Goal: Information Seeking & Learning: Learn about a topic

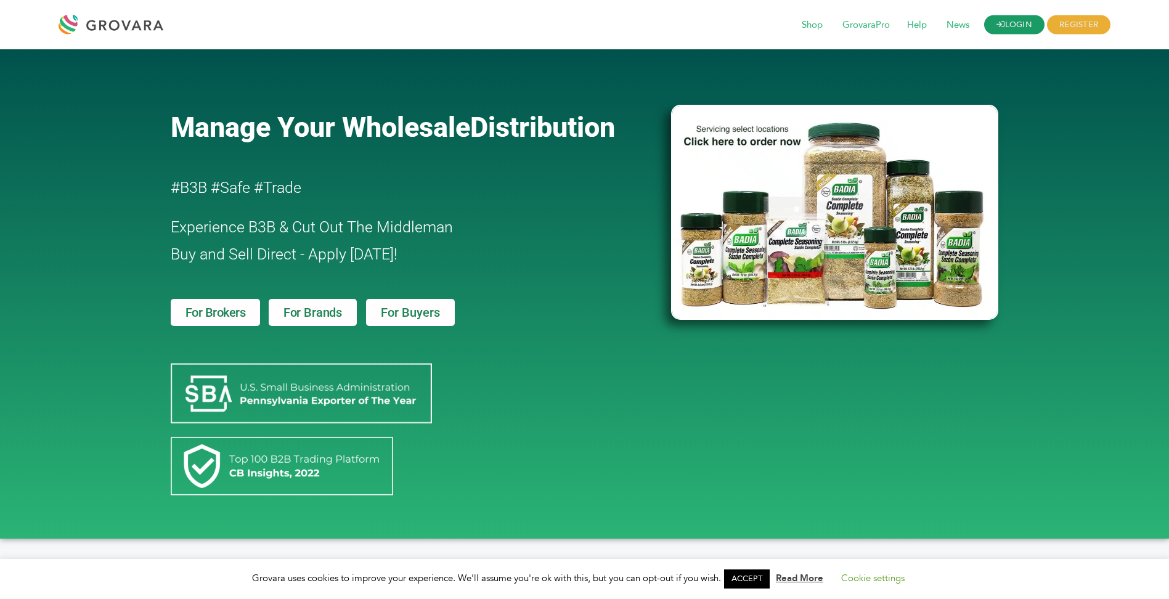
click at [1006, 25] on link "LOGIN" at bounding box center [1015, 24] width 60 height 19
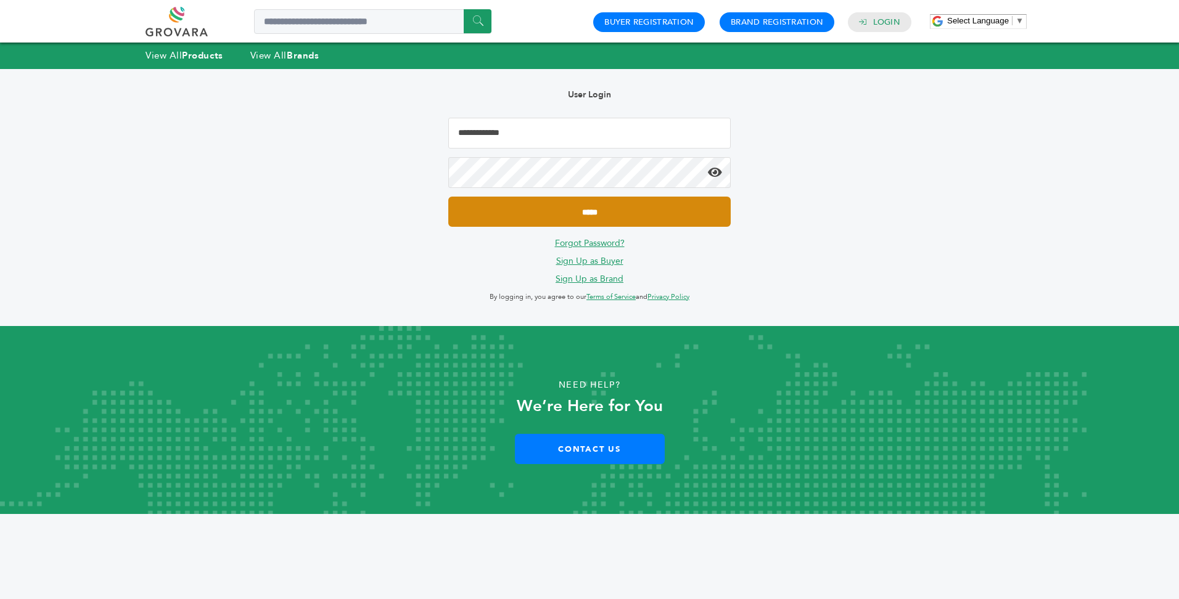
type input "**********"
click at [584, 208] on input "*****" at bounding box center [589, 212] width 282 height 30
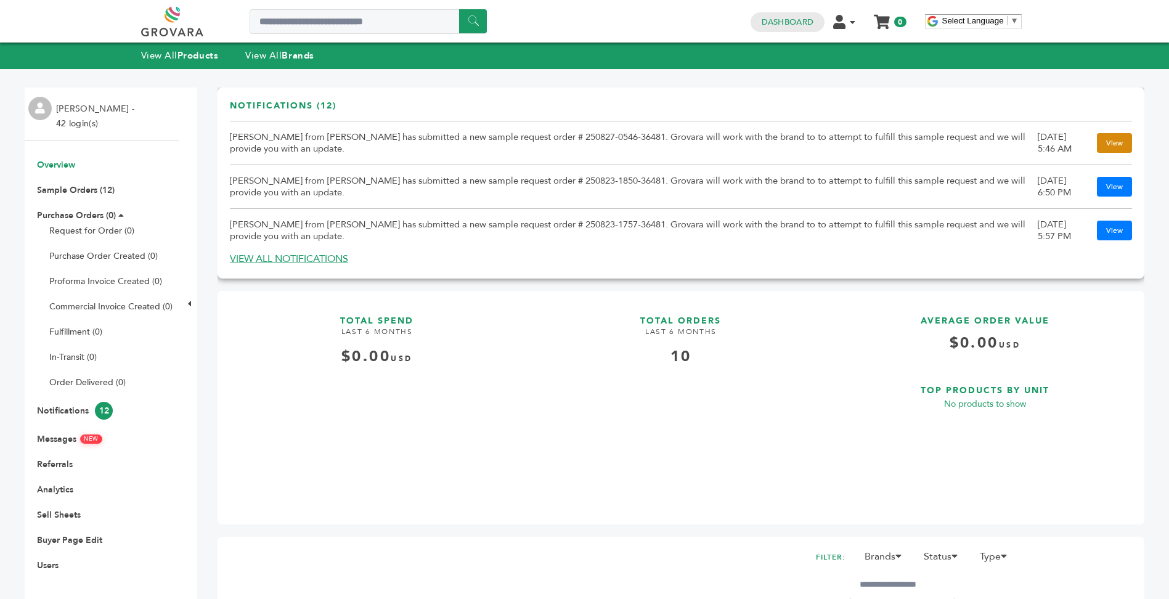
click at [1099, 141] on link "View" at bounding box center [1114, 143] width 35 height 20
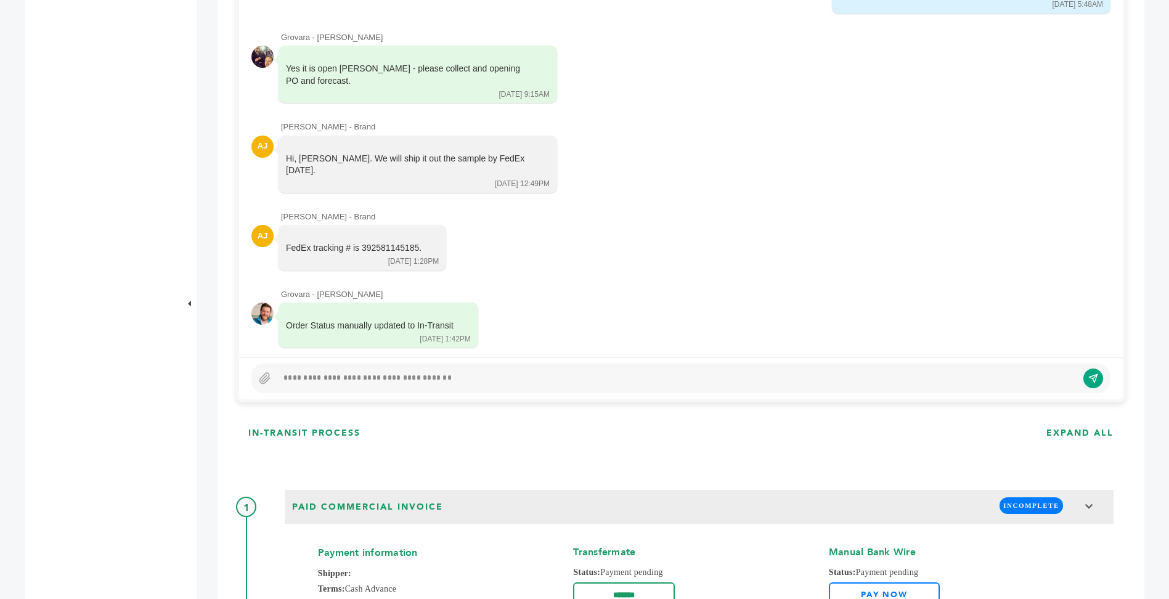
scroll to position [674, 0]
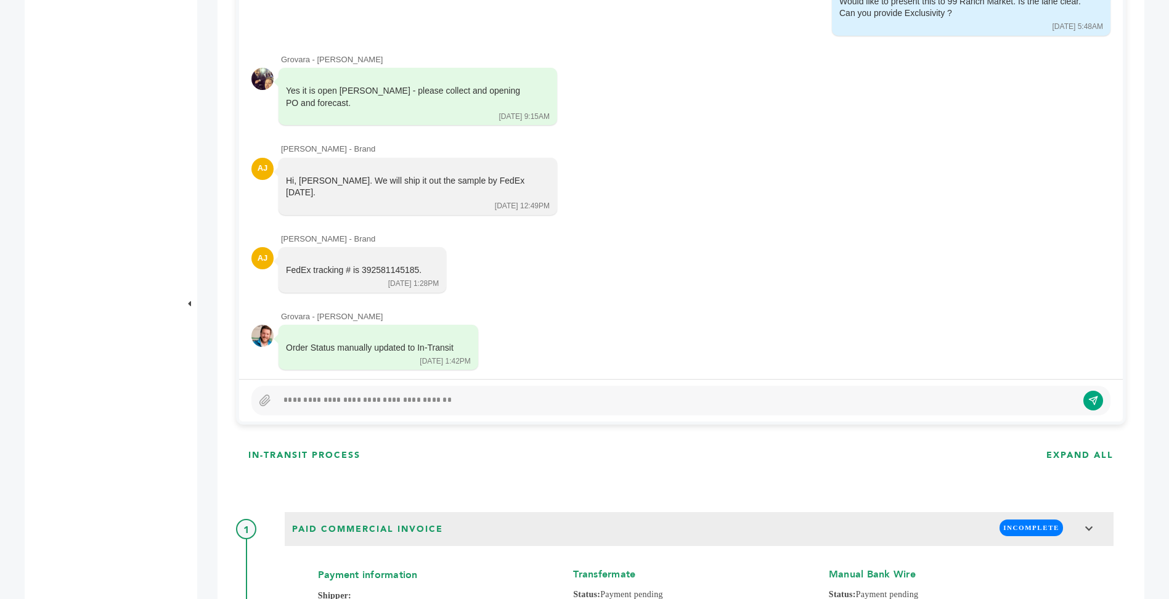
click at [444, 404] on div at bounding box center [677, 400] width 800 height 15
drag, startPoint x: 587, startPoint y: 399, endPoint x: 592, endPoint y: 377, distance: 22.6
click at [592, 377] on div "Would like to present this to 99 Ranch Market. Is the lane clear. Can you provi…" at bounding box center [681, 196] width 884 height 452
drag, startPoint x: 1091, startPoint y: 406, endPoint x: 652, endPoint y: 40, distance: 571.2
click at [1091, 406] on button "submit" at bounding box center [1085, 401] width 20 height 20
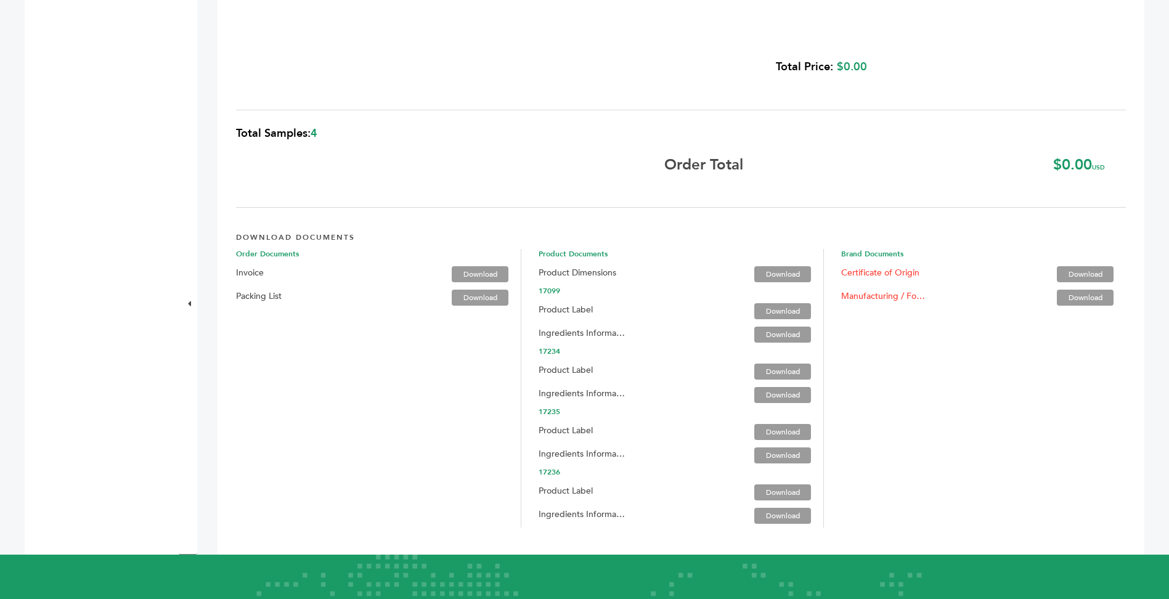
scroll to position [1813, 0]
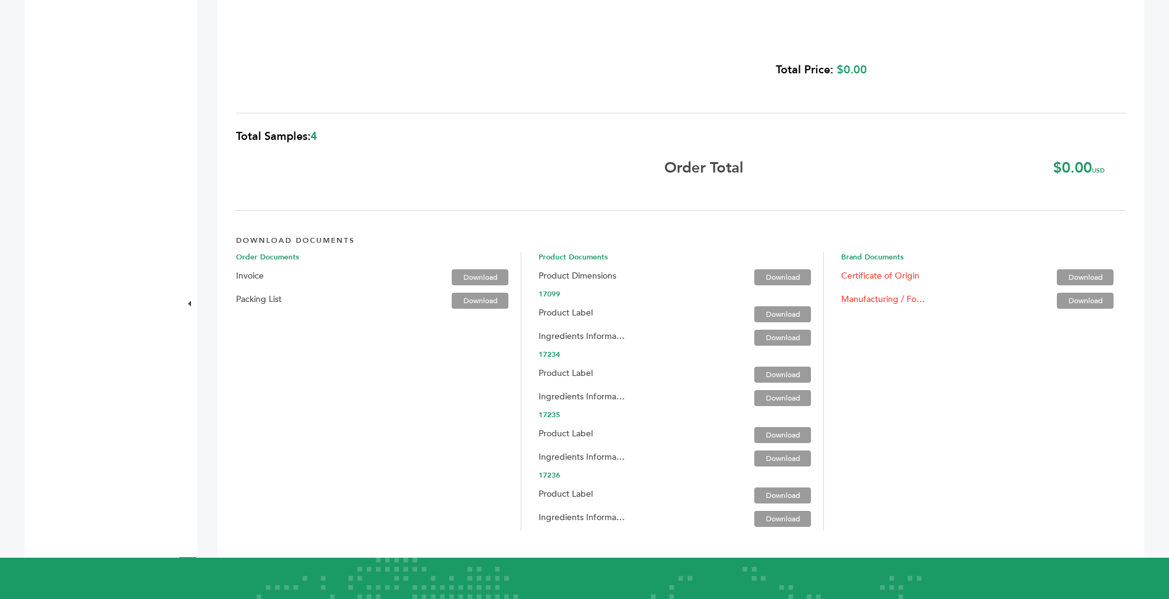
click at [761, 374] on link "Download" at bounding box center [783, 375] width 57 height 16
click at [940, 371] on div "Brand Documents Certificate of Origin Download Manufacturing / Food and Safety …" at bounding box center [983, 391] width 285 height 279
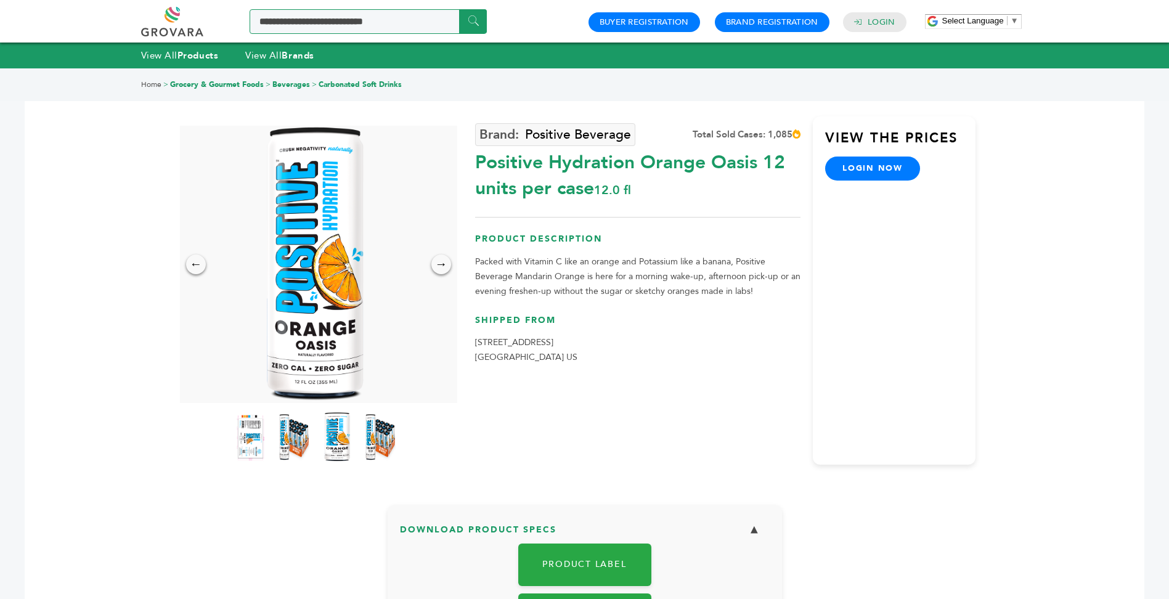
click at [325, 20] on input "Search a product or brand..." at bounding box center [368, 21] width 237 height 25
type input "*"
type input "*****"
click at [459, 9] on input "******" at bounding box center [473, 21] width 28 height 24
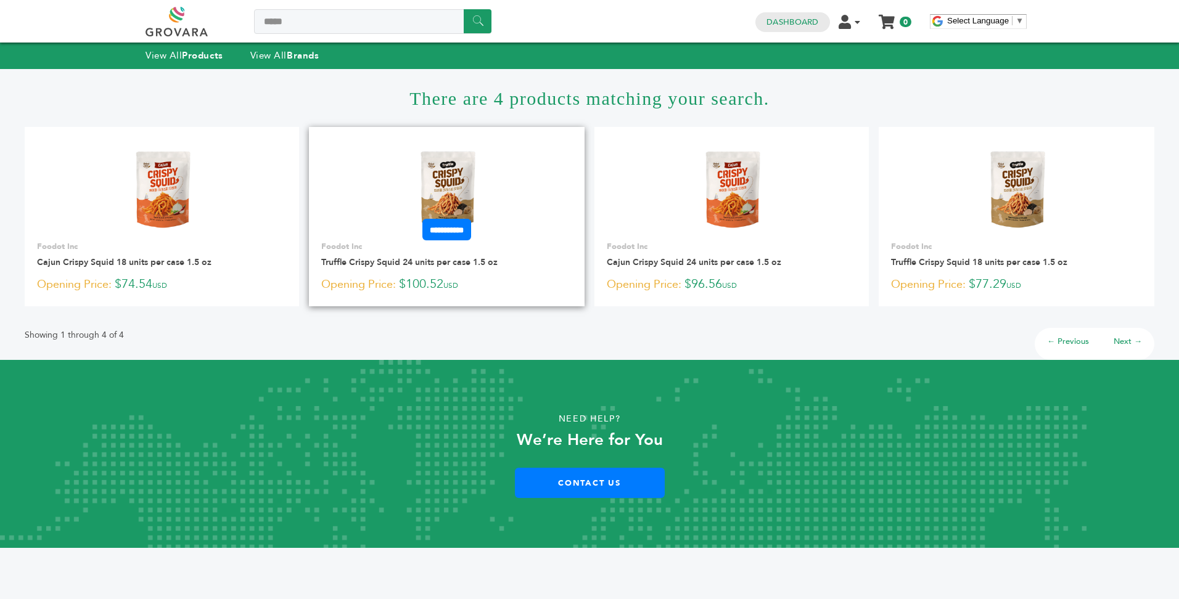
click at [535, 234] on form "**********" at bounding box center [447, 230] width 276 height 22
click at [459, 183] on img at bounding box center [446, 188] width 89 height 89
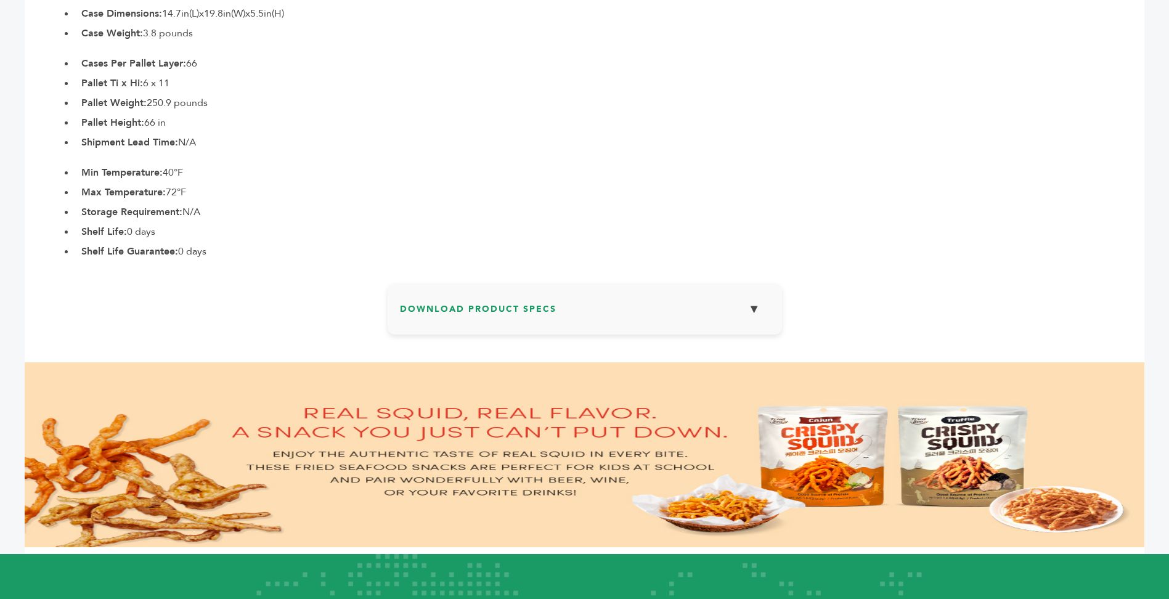
scroll to position [719, 0]
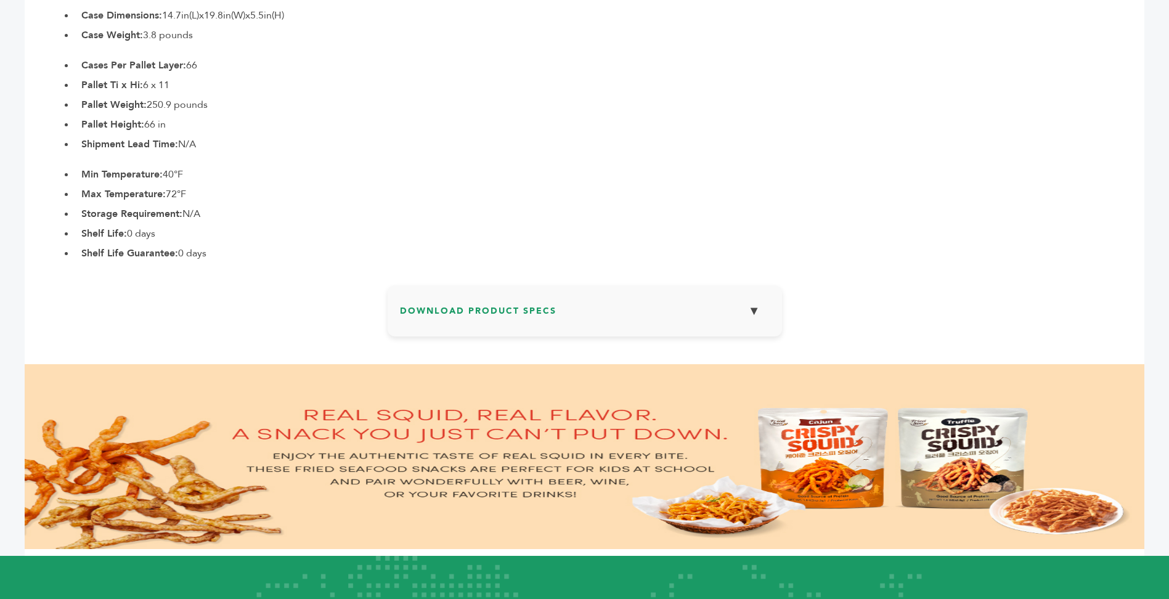
click at [755, 317] on button "▼" at bounding box center [754, 311] width 31 height 27
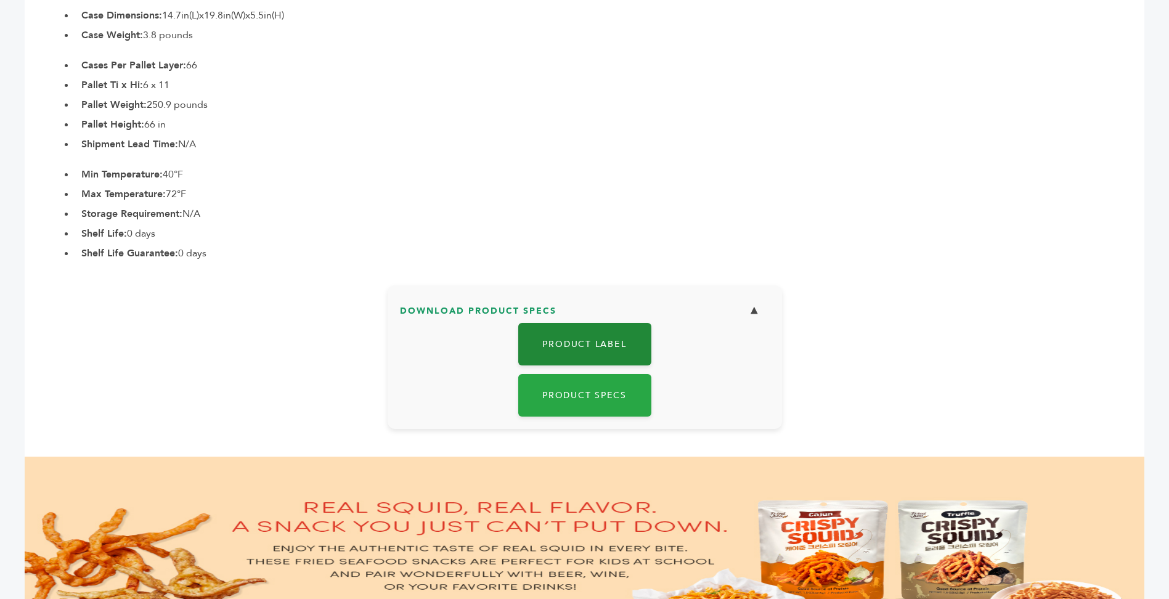
click at [602, 347] on link "Product Label" at bounding box center [584, 344] width 133 height 43
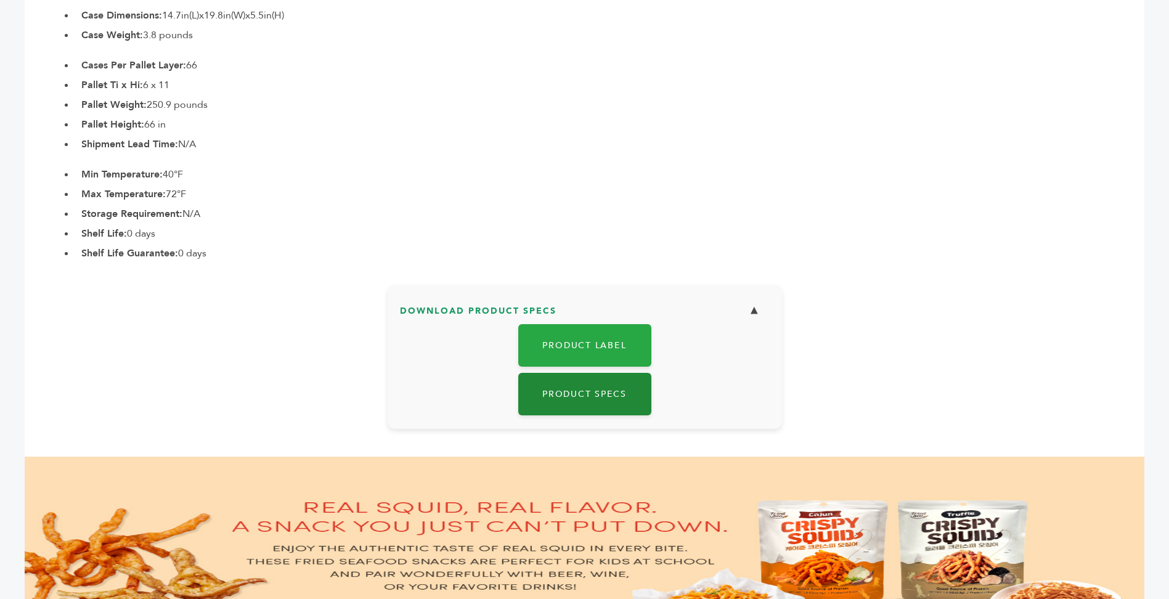
click at [625, 395] on link "Product Specs" at bounding box center [584, 394] width 133 height 43
click at [787, 144] on li "Shipment Lead Time: N/A" at bounding box center [610, 144] width 1070 height 15
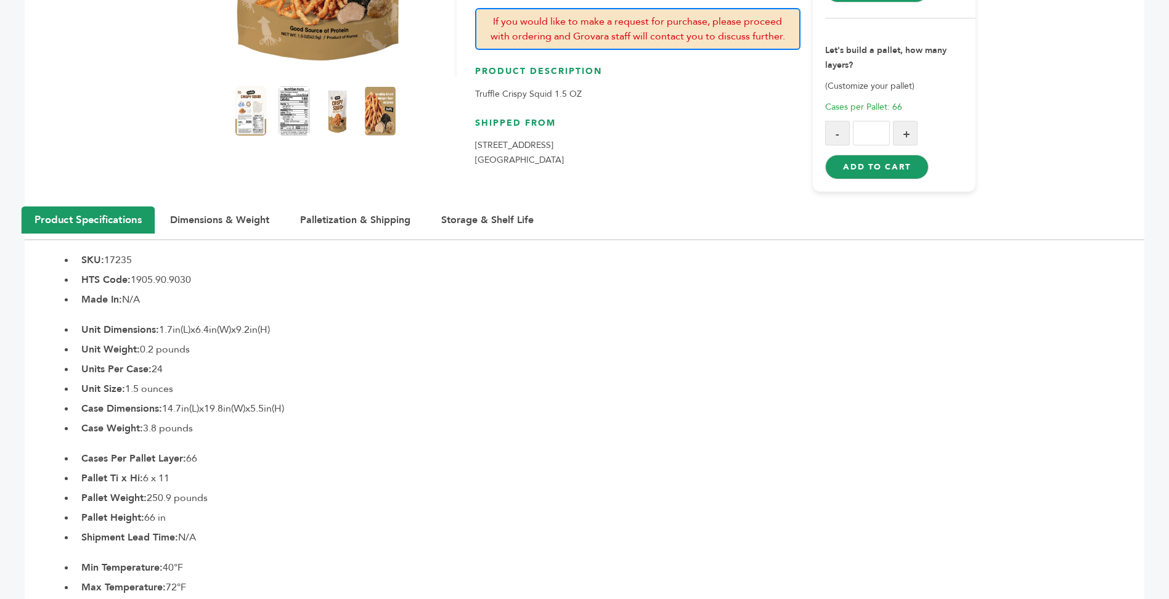
scroll to position [332, 0]
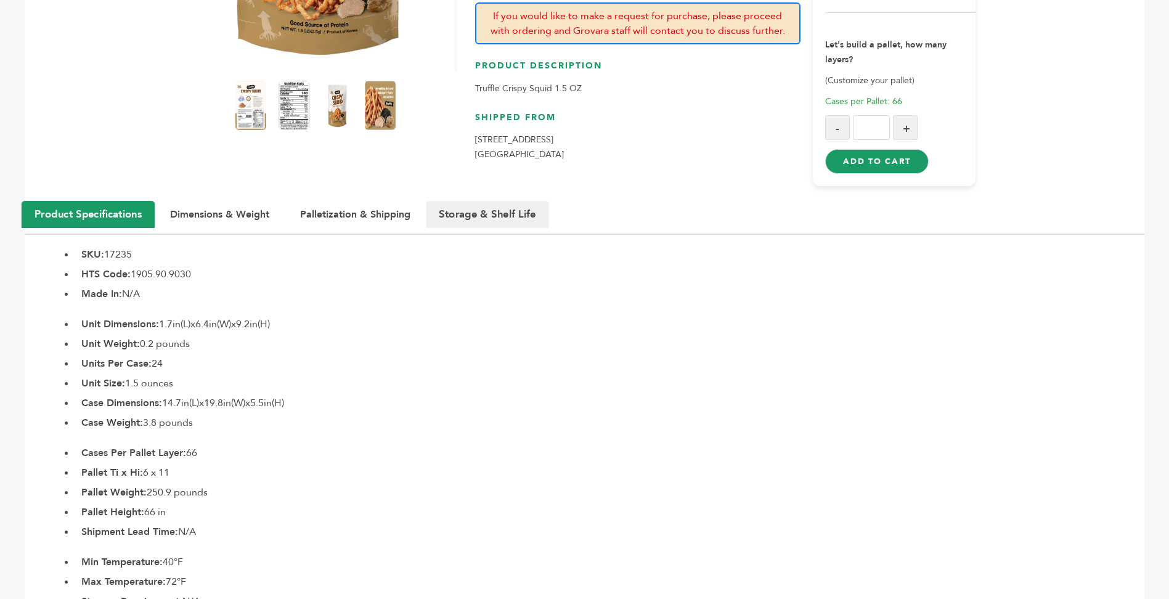
click at [473, 211] on button "Storage & Shelf Life" at bounding box center [487, 214] width 123 height 27
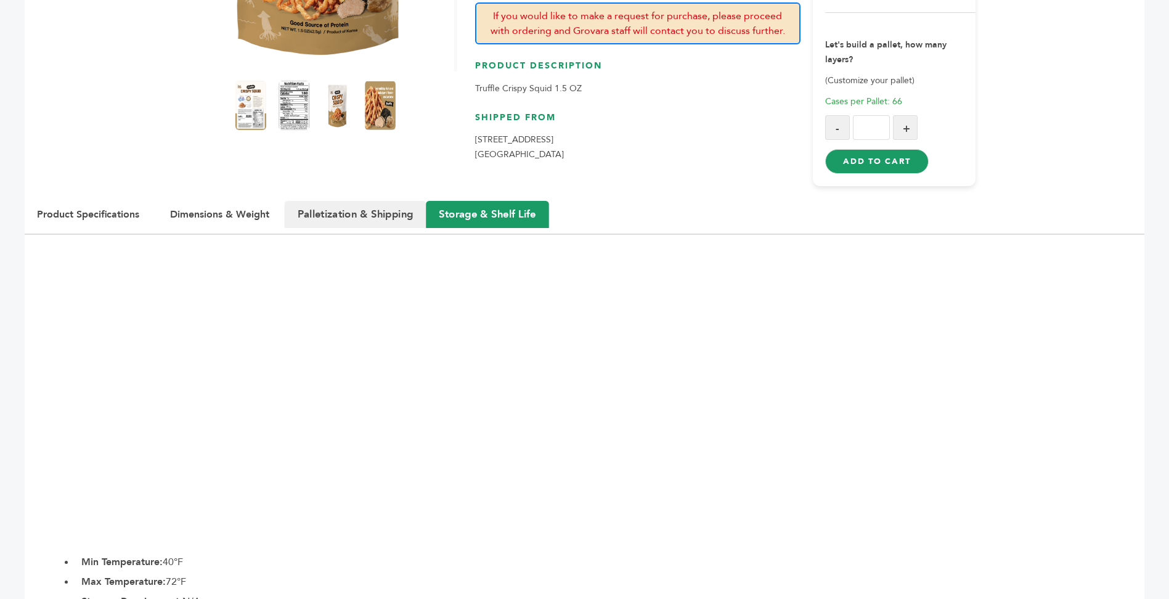
click at [372, 207] on button "Palletization & Shipping" at bounding box center [356, 214] width 142 height 27
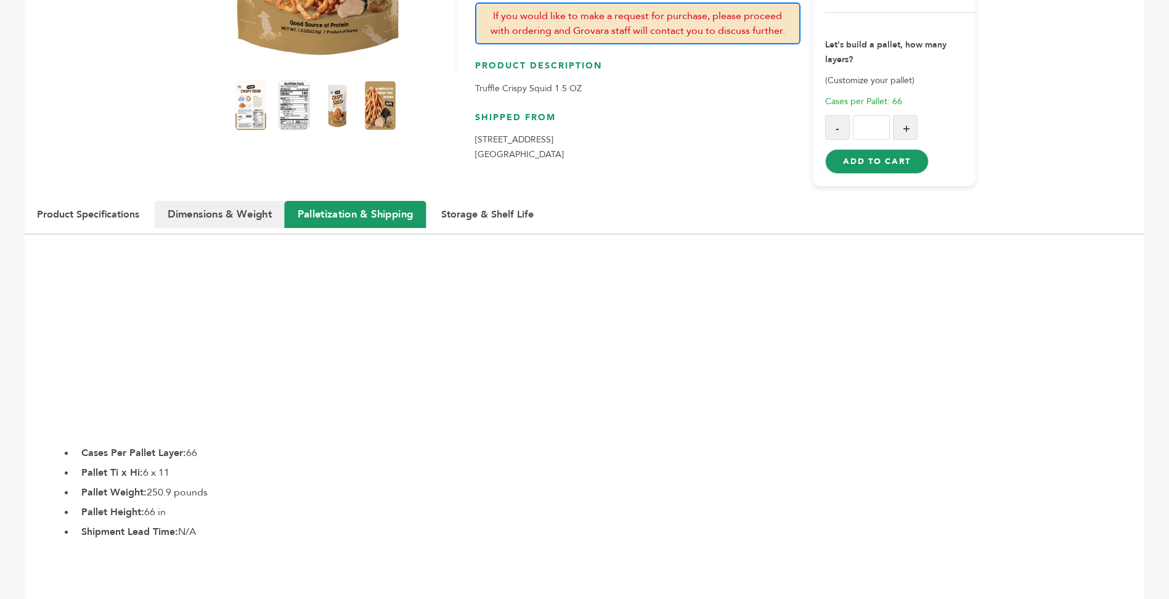
click at [237, 210] on button "Dimensions & Weight" at bounding box center [220, 214] width 130 height 27
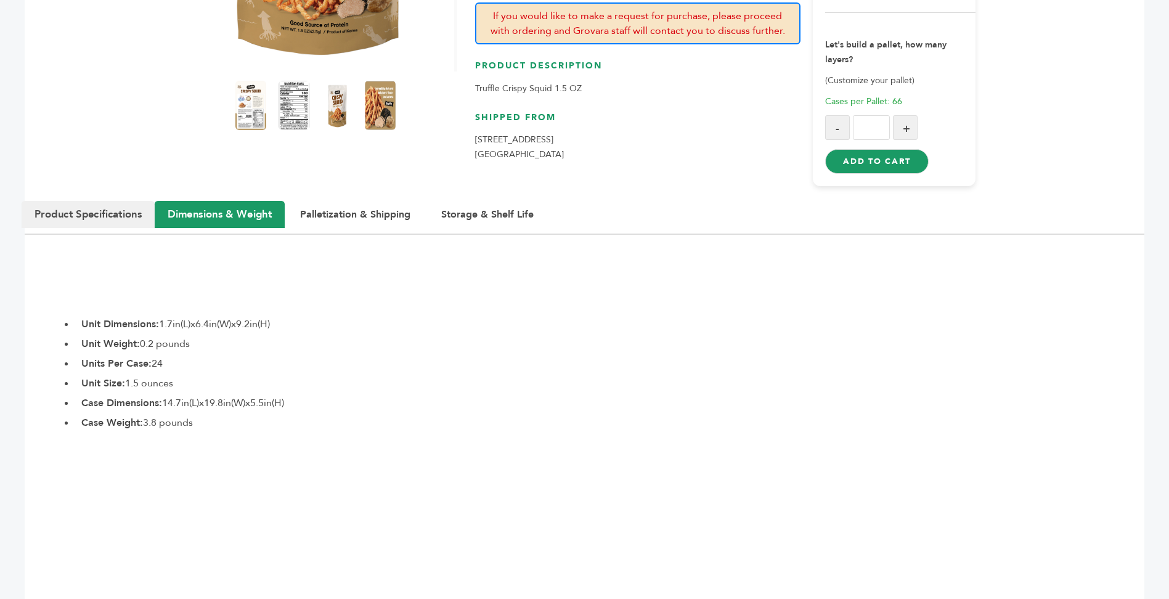
click at [113, 208] on button "Product Specifications" at bounding box center [88, 214] width 133 height 27
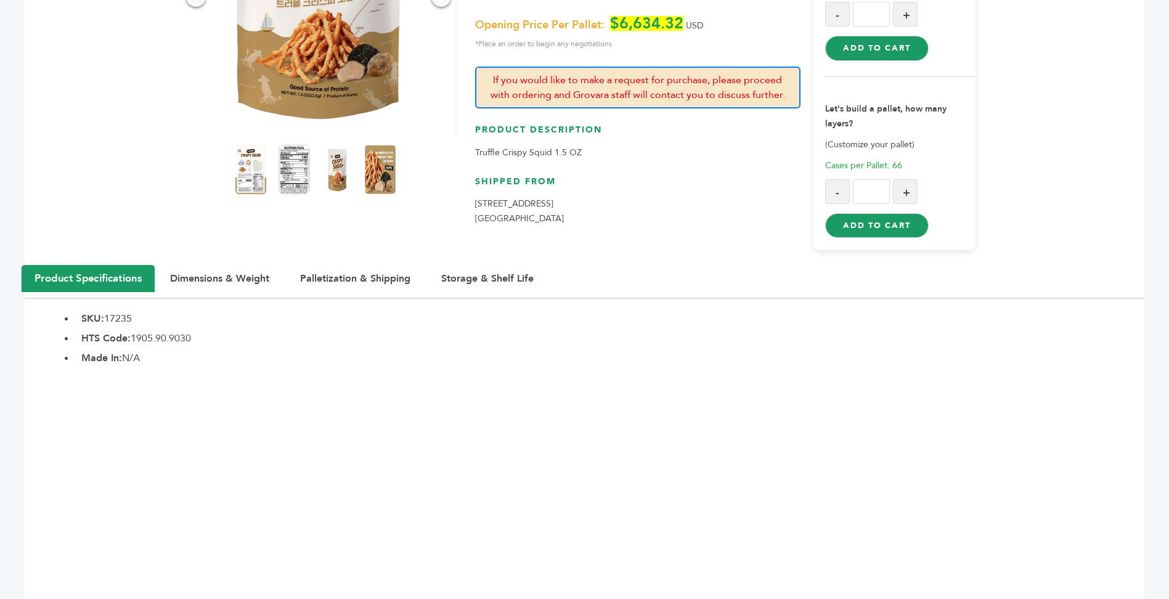
scroll to position [145, 0]
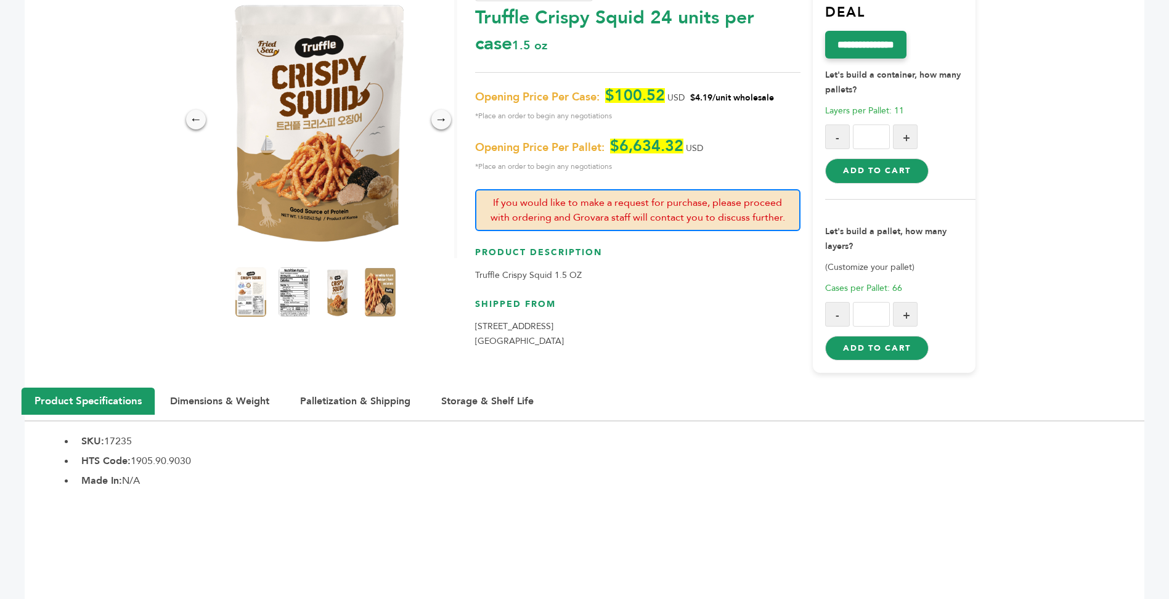
click at [344, 289] on img at bounding box center [337, 292] width 34 height 54
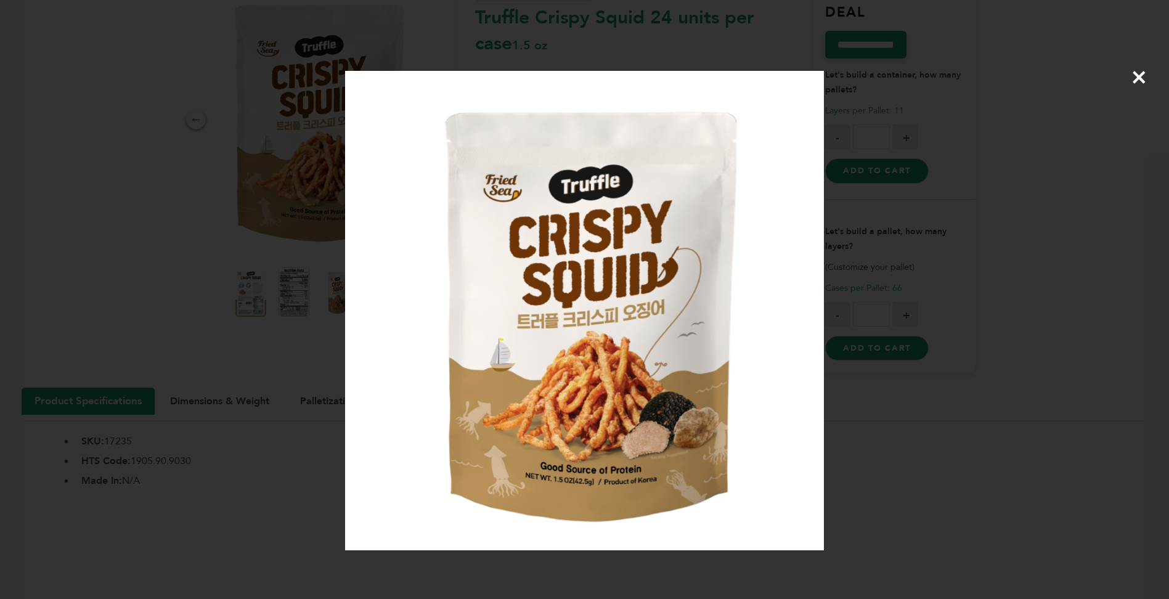
click at [1140, 73] on span "×" at bounding box center [1139, 77] width 17 height 35
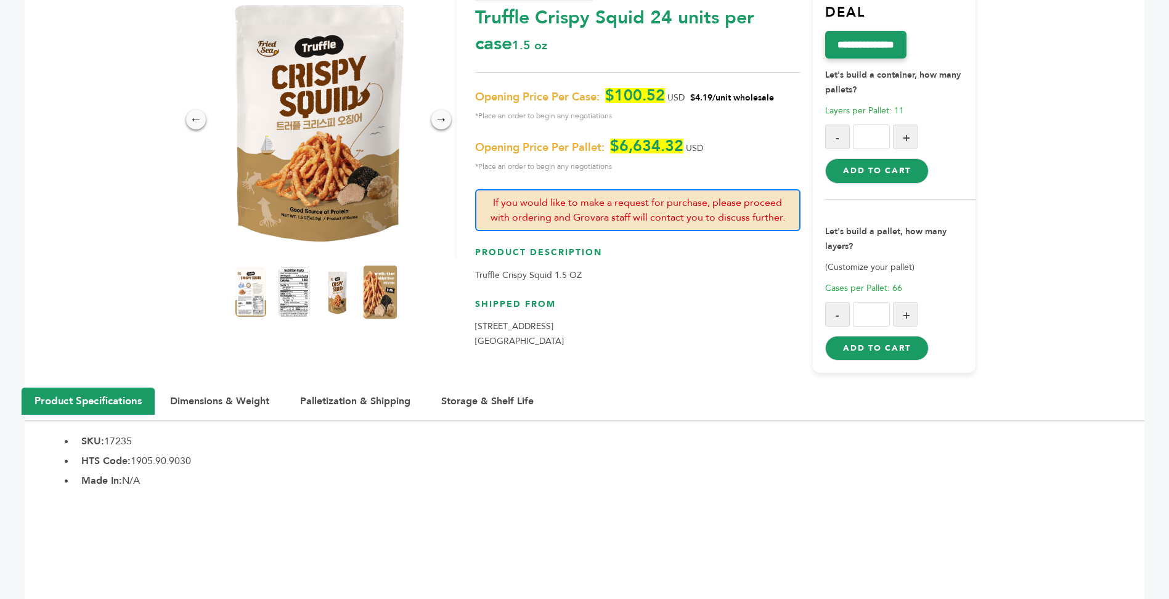
click at [372, 288] on img at bounding box center [380, 292] width 34 height 54
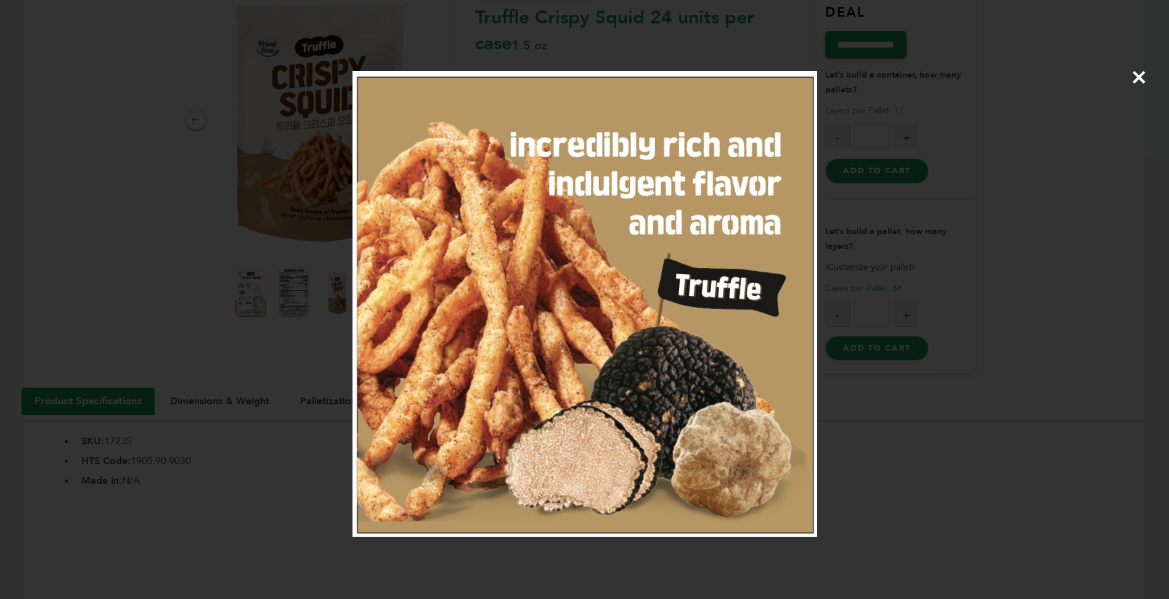
click at [1136, 84] on span "×" at bounding box center [1139, 77] width 17 height 35
